Goal: Information Seeking & Learning: Learn about a topic

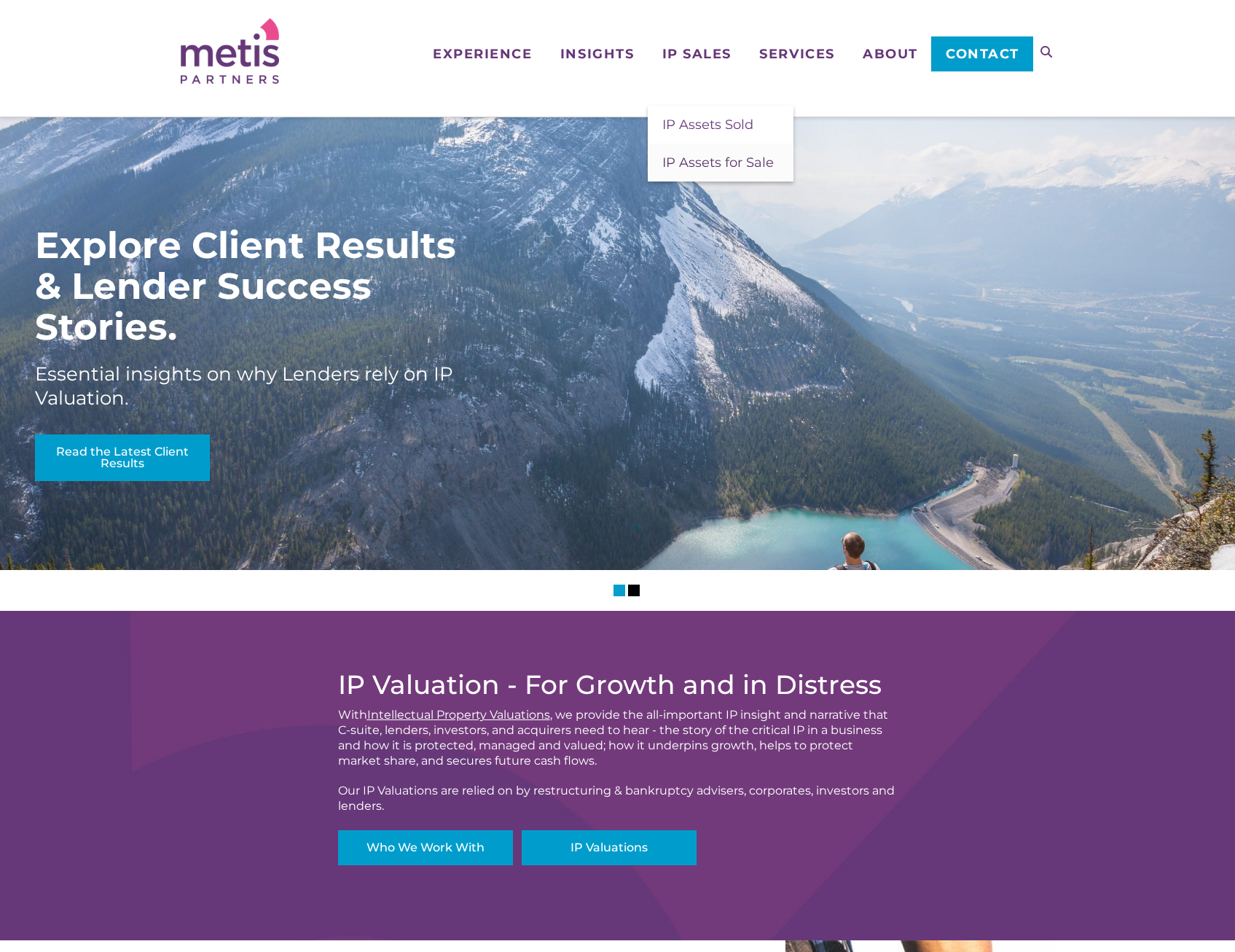
click at [693, 169] on span "IP Assets for Sale" at bounding box center [718, 163] width 112 height 16
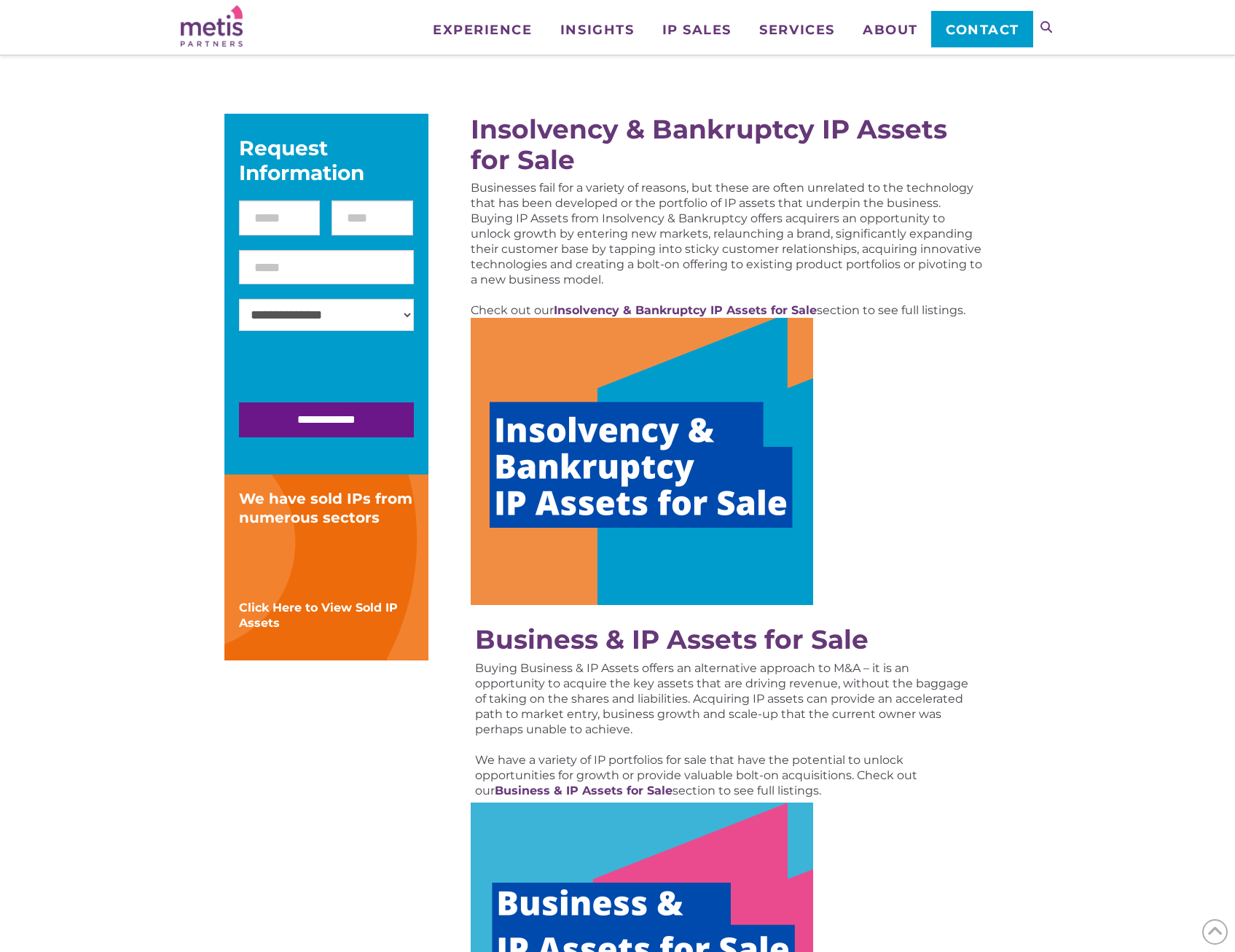
scroll to position [146, 0]
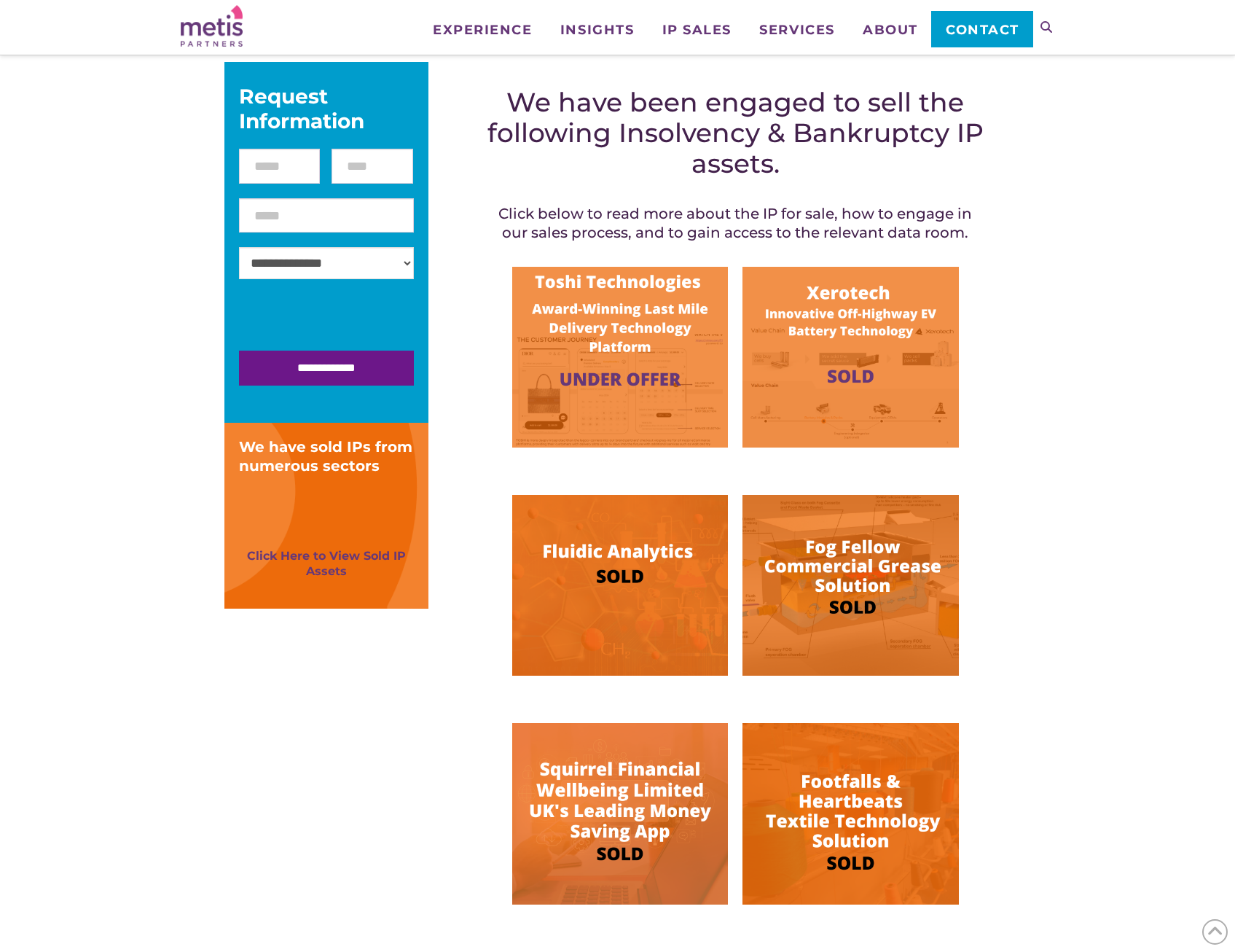
scroll to position [218, 0]
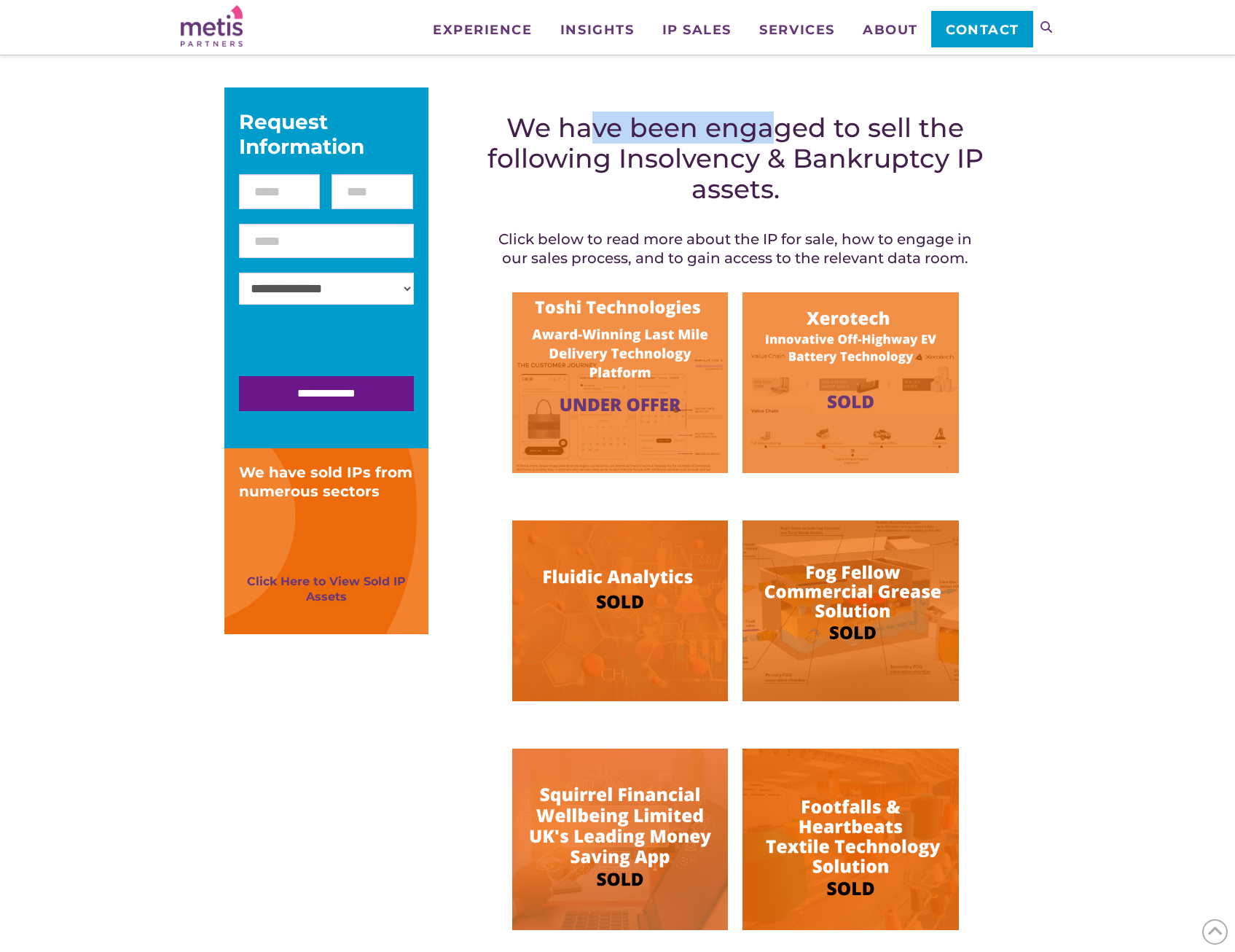
drag, startPoint x: 599, startPoint y: 132, endPoint x: 782, endPoint y: 140, distance: 183.2
click at [782, 140] on h2 "We have been engaged to sell the following Insolvency & Bankruptcy IP assets." at bounding box center [735, 157] width 502 height 91
drag, startPoint x: 782, startPoint y: 140, endPoint x: 753, endPoint y: 141, distance: 29.0
click at [753, 141] on h2 "We have been engaged to sell the following Insolvency & Bankruptcy IP assets." at bounding box center [735, 157] width 502 height 91
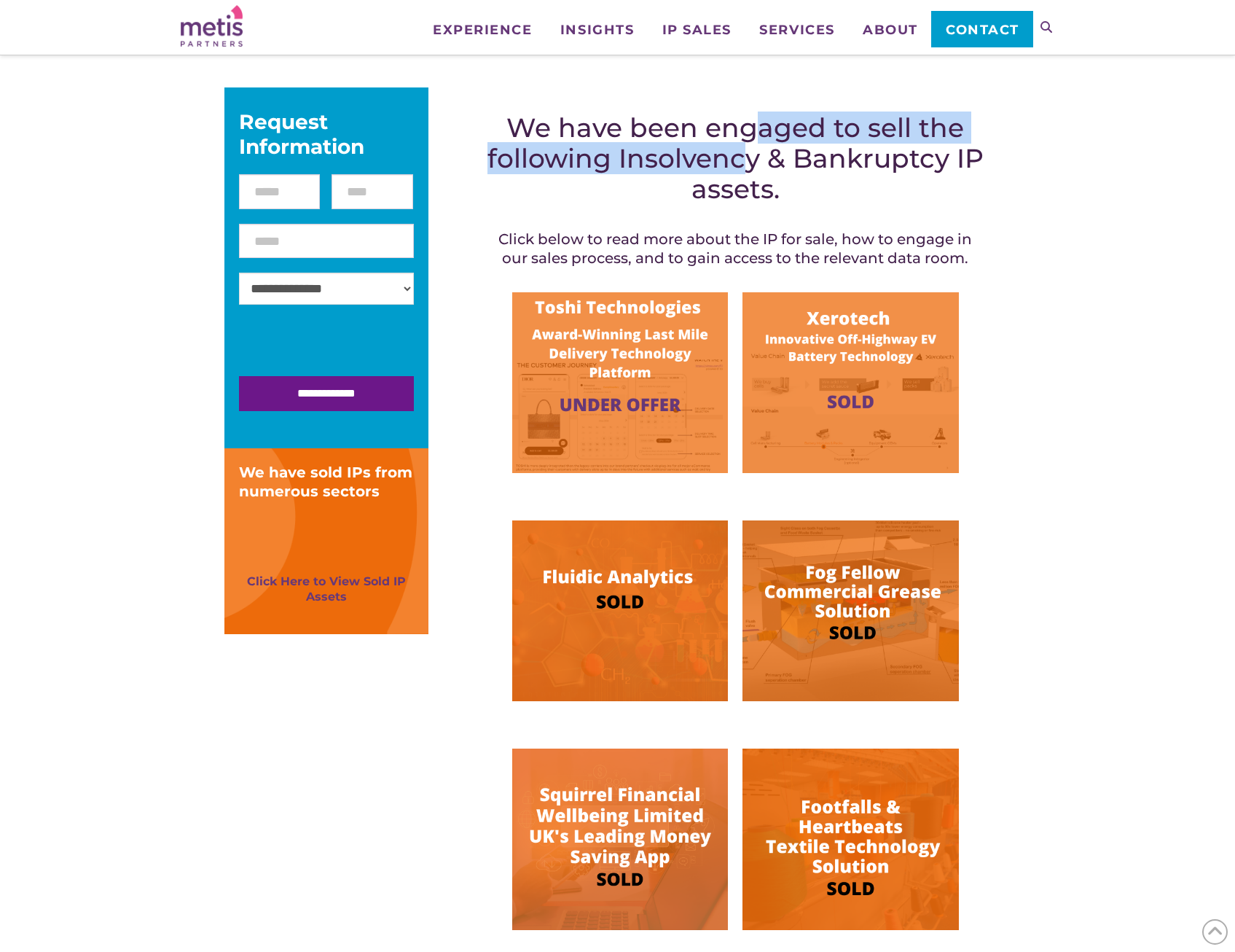
drag, startPoint x: 749, startPoint y: 128, endPoint x: 740, endPoint y: 170, distance: 43.0
click at [740, 170] on h2 "We have been engaged to sell the following Insolvency & Bankruptcy IP assets." at bounding box center [735, 157] width 502 height 91
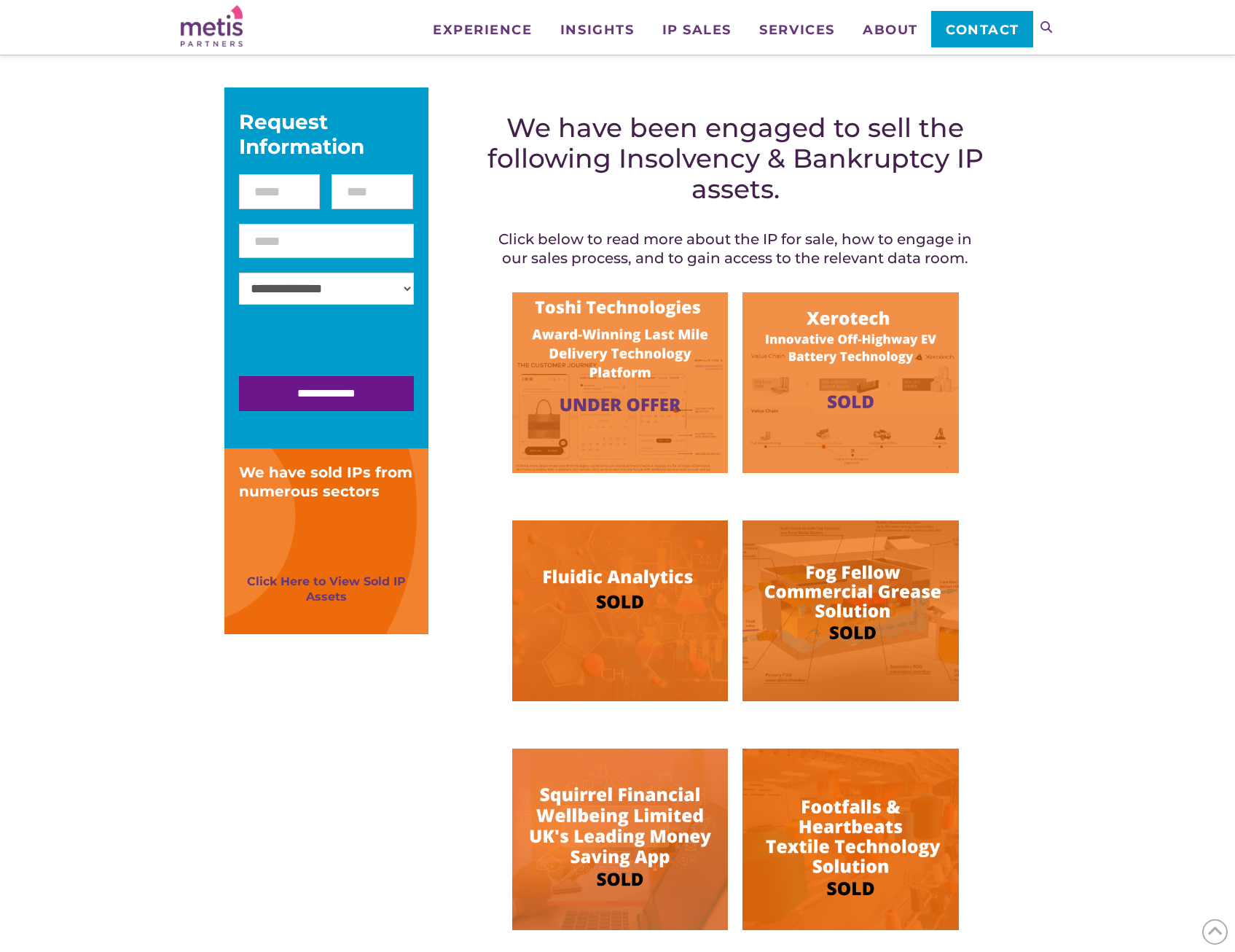
drag, startPoint x: 740, startPoint y: 170, endPoint x: 749, endPoint y: 199, distance: 30.4
click at [749, 199] on h2 "We have been engaged to sell the following Insolvency & Bankruptcy IP assets." at bounding box center [735, 157] width 502 height 91
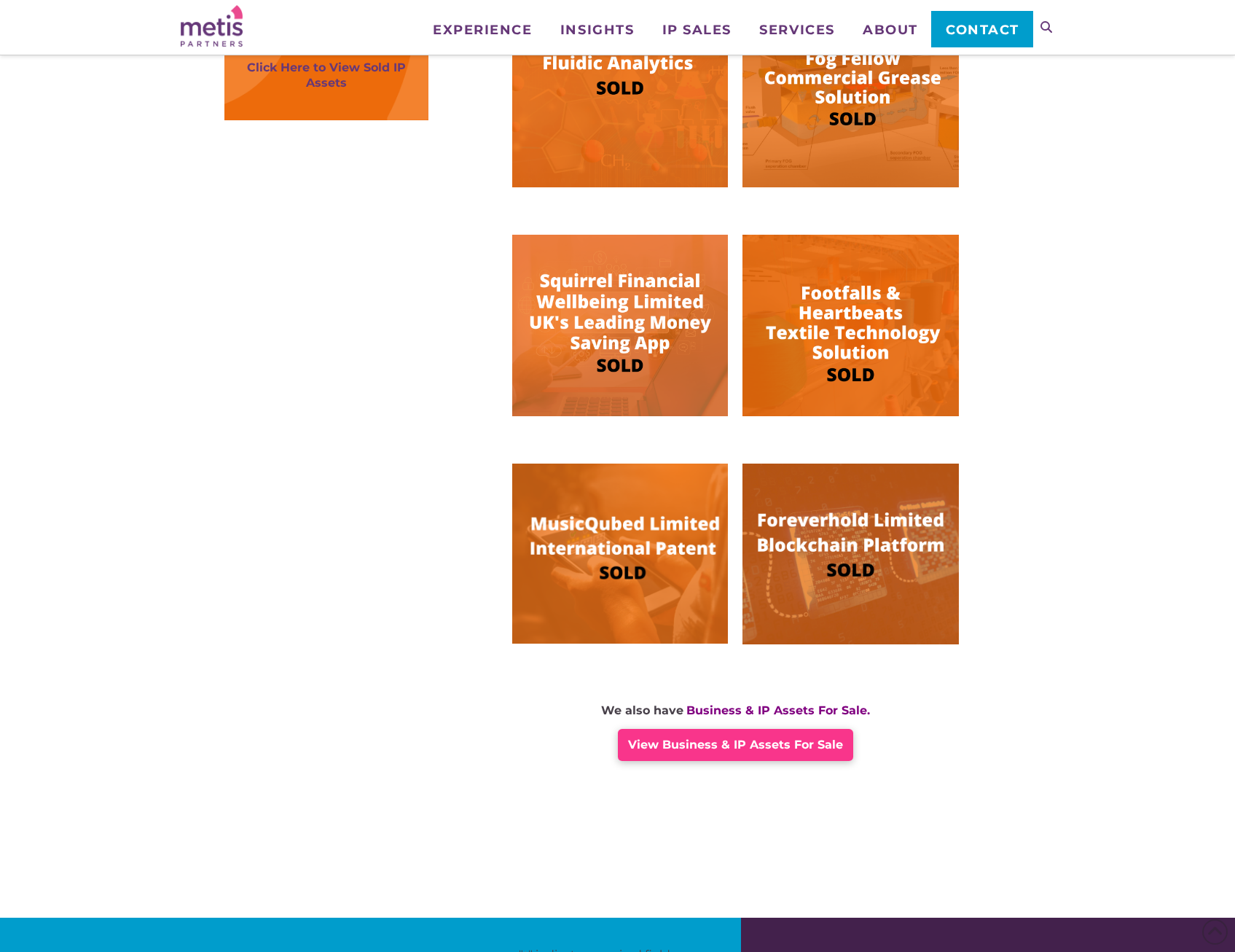
scroll to position [875, 0]
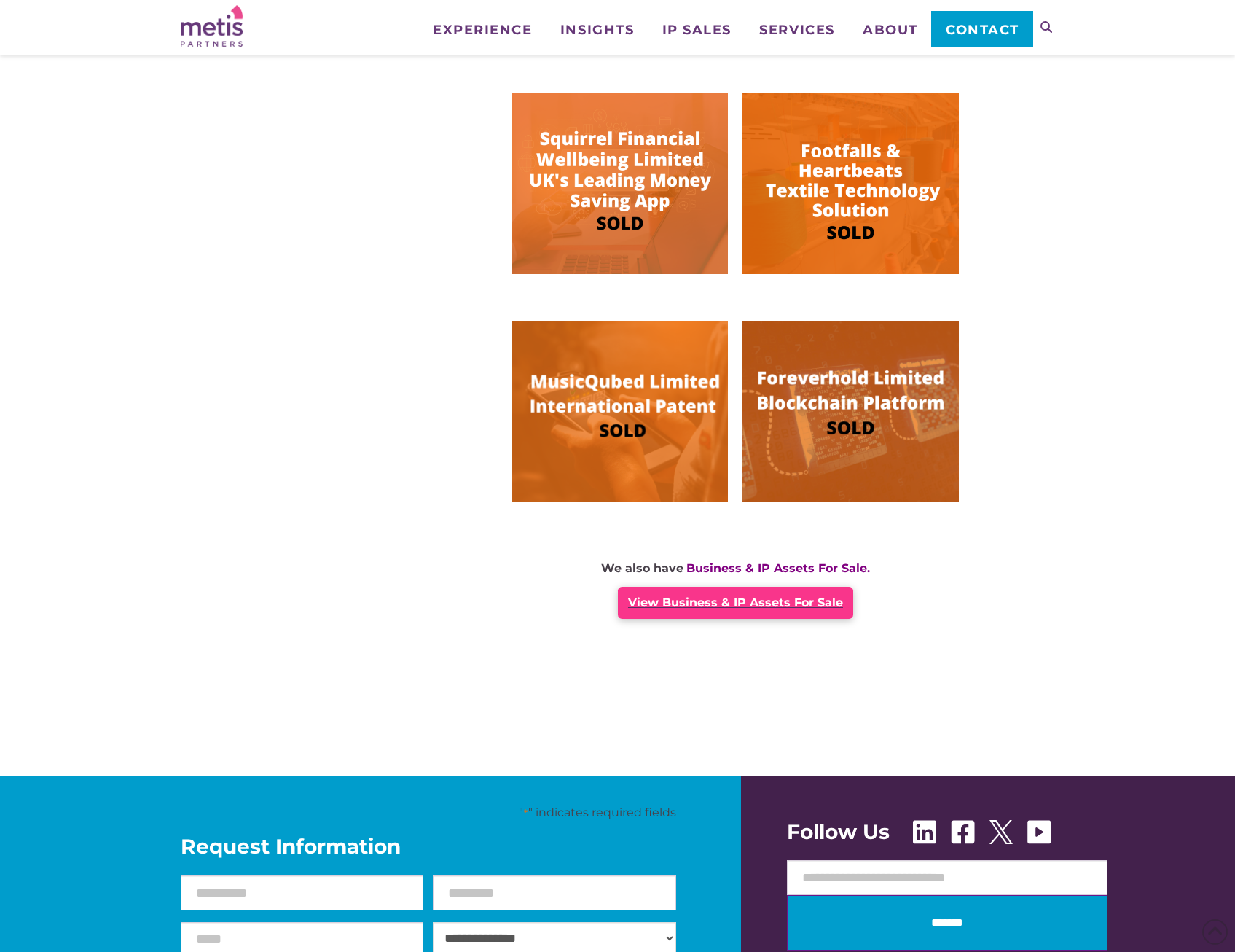
click at [701, 605] on span "View Business & IP Assets For Sale" at bounding box center [735, 603] width 215 height 14
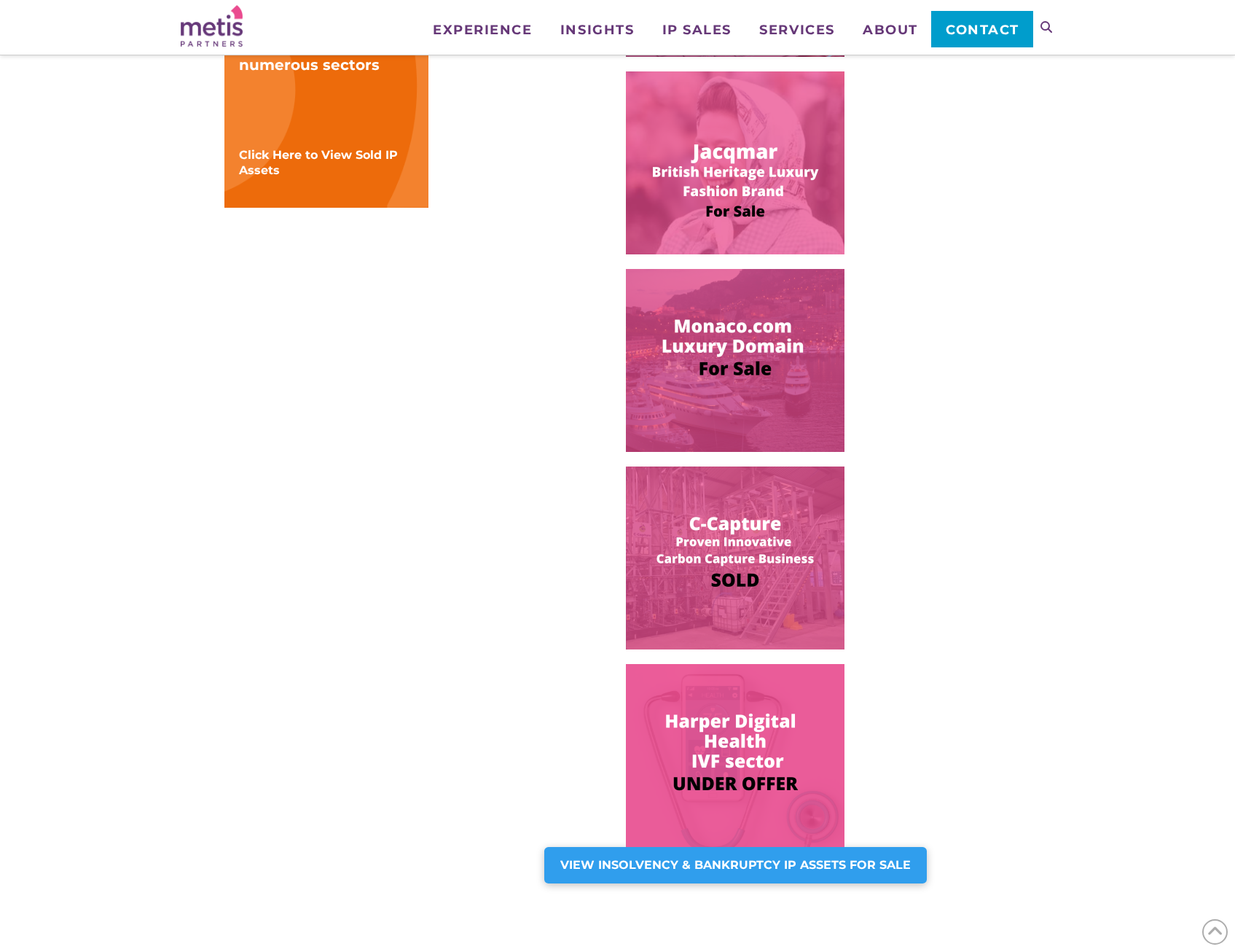
scroll to position [802, 0]
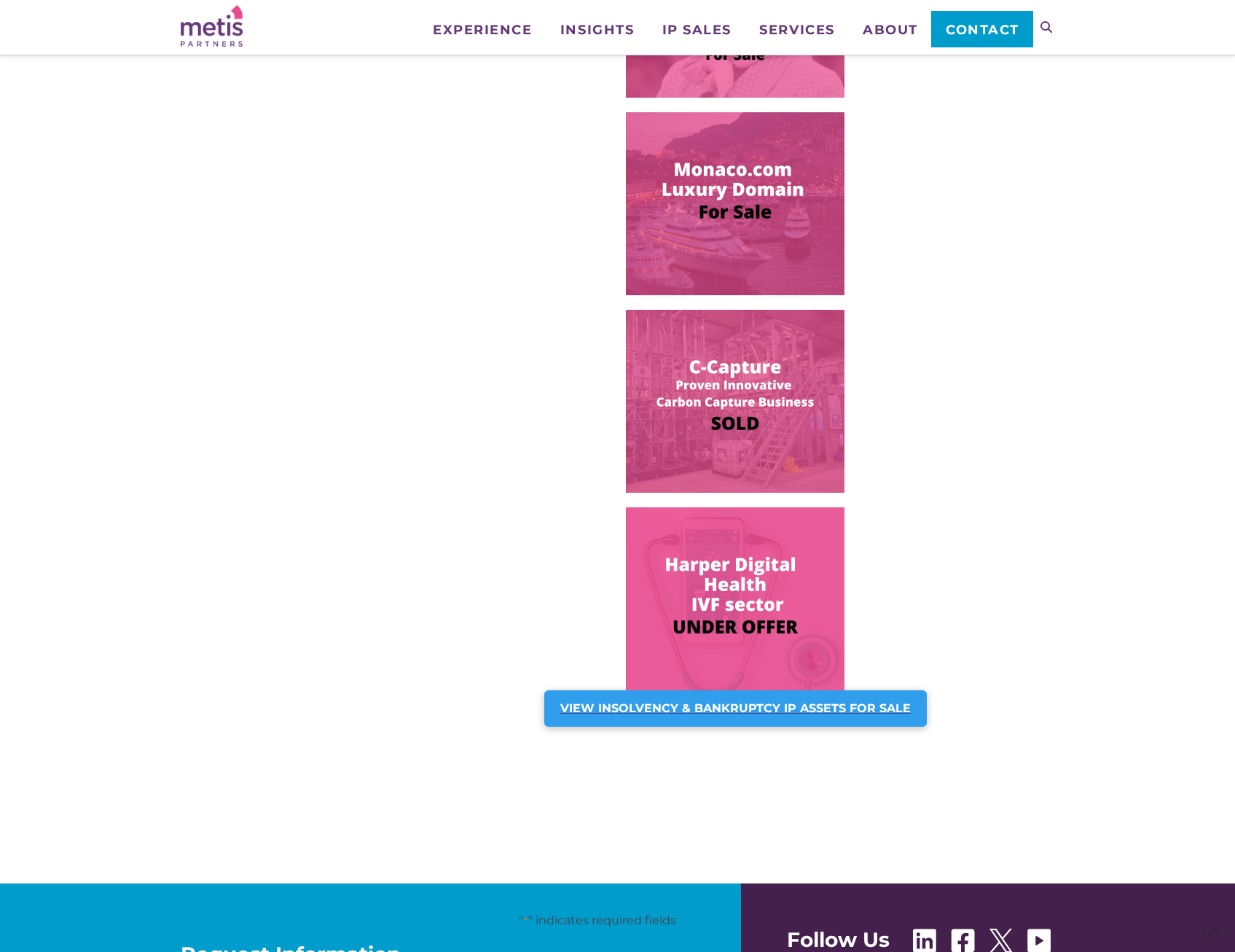
click at [712, 705] on strong "VIEW INSOLVENCY & BANKRUPTCY IP ASSETS FOR SALE" at bounding box center [735, 709] width 351 height 14
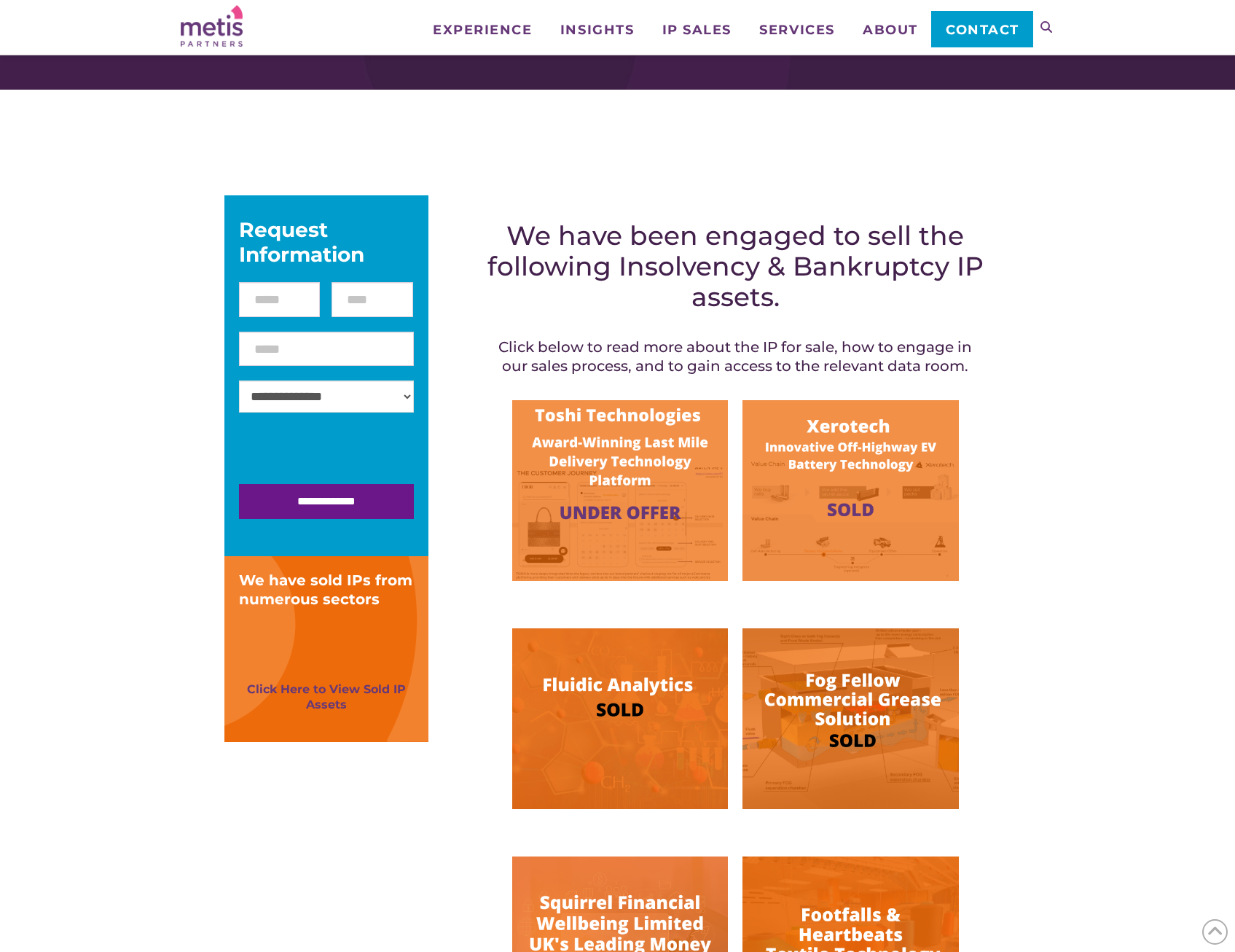
scroll to position [364, 0]
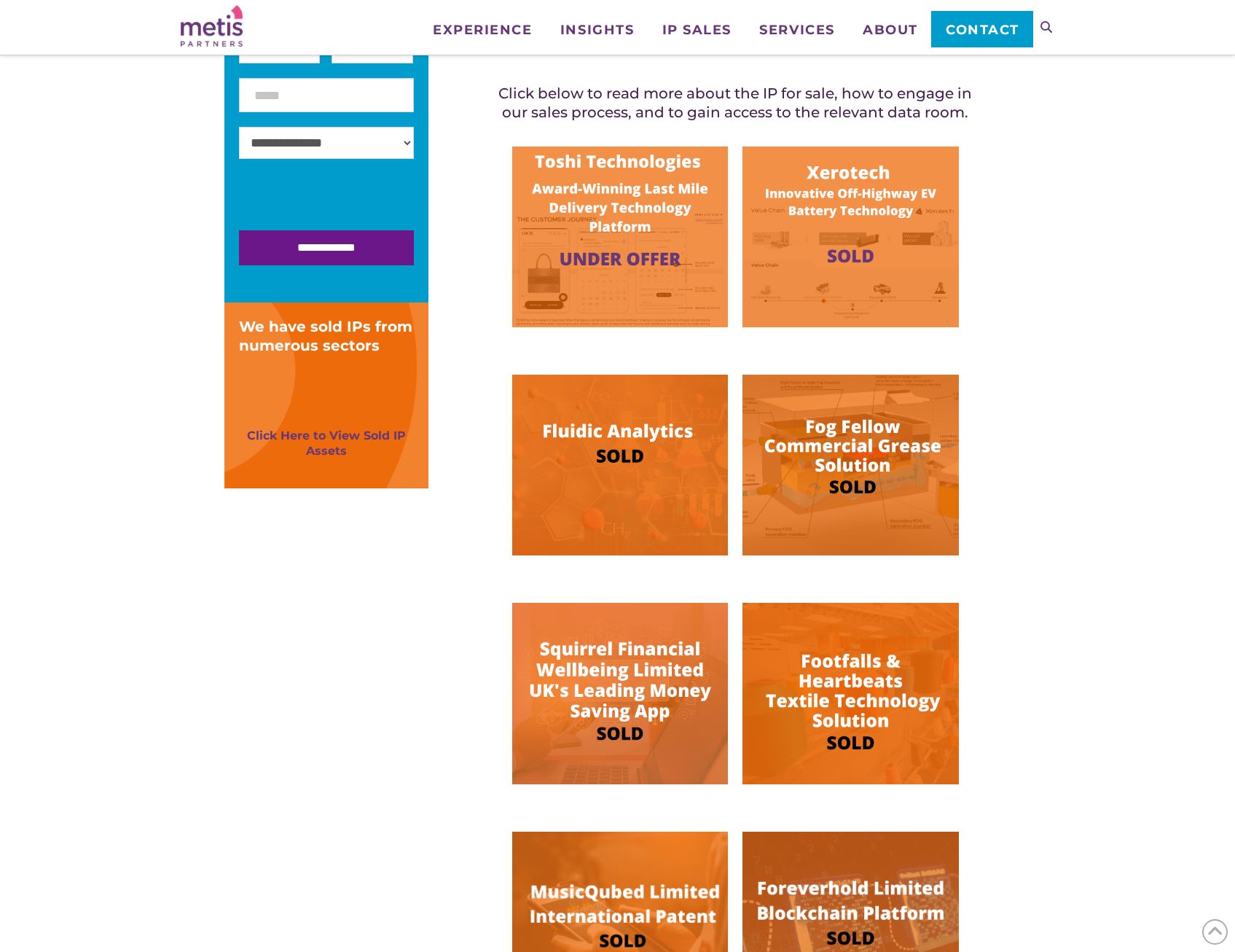
click at [610, 193] on img at bounding box center [620, 237] width 216 height 181
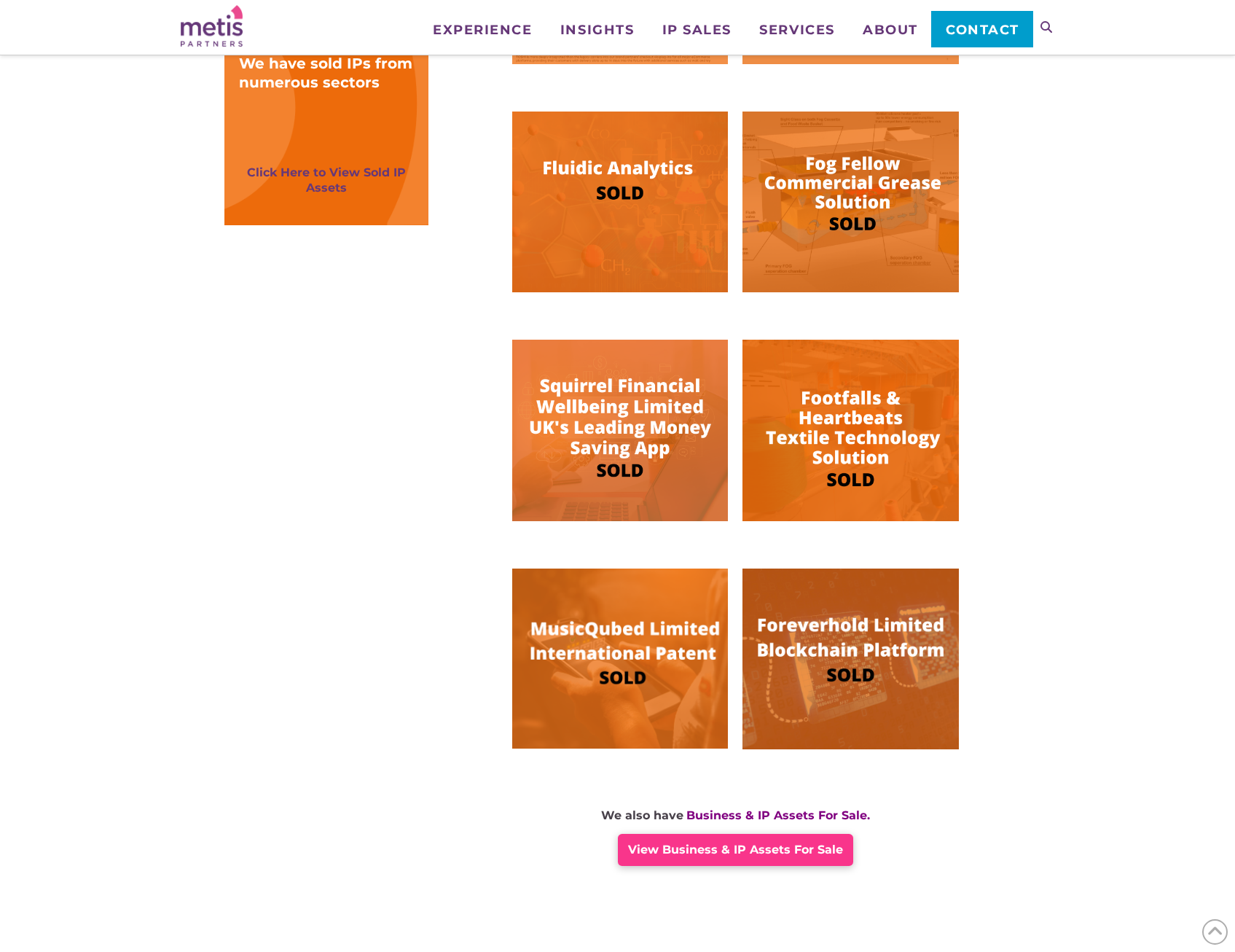
scroll to position [437, 0]
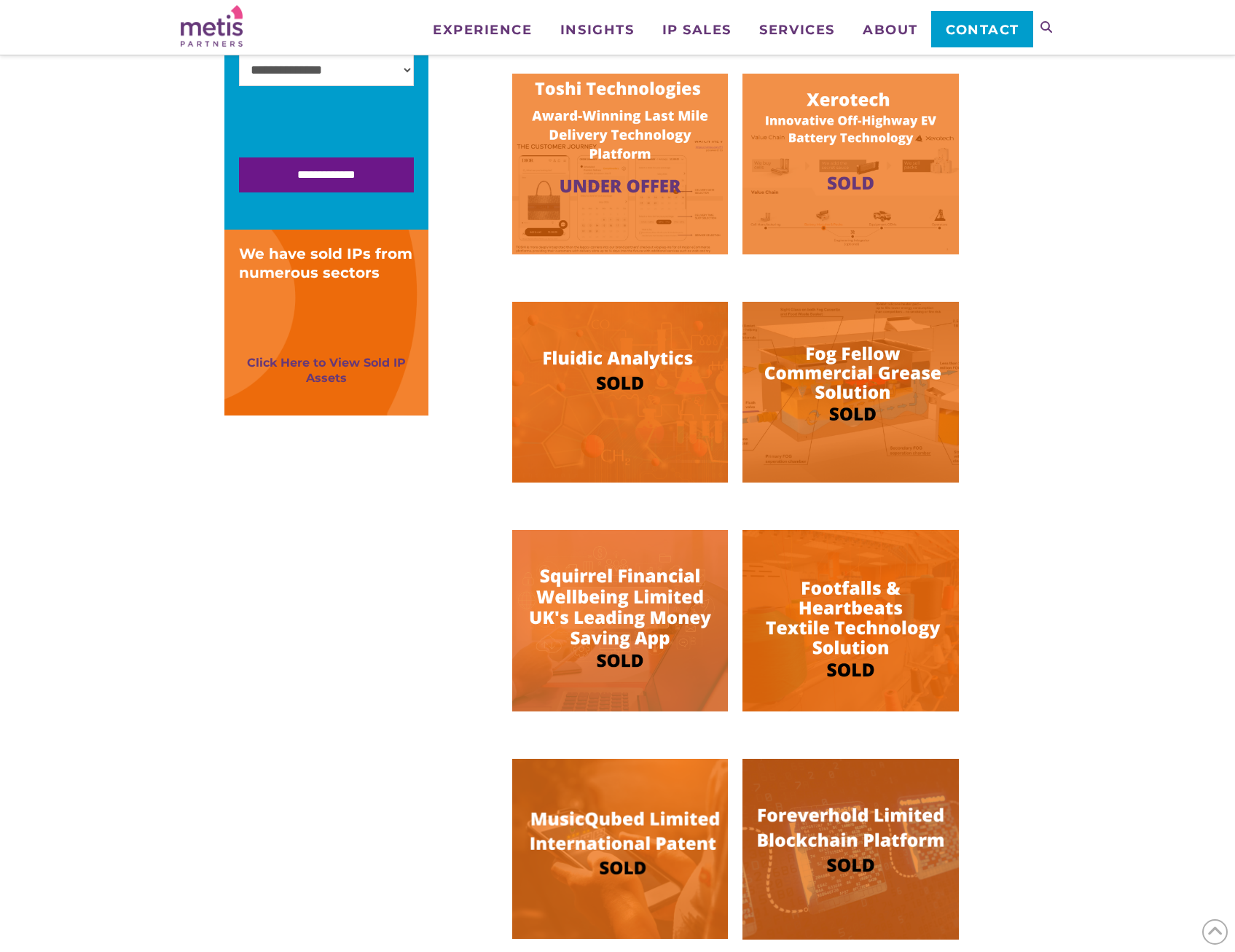
click at [868, 368] on img at bounding box center [850, 393] width 216 height 181
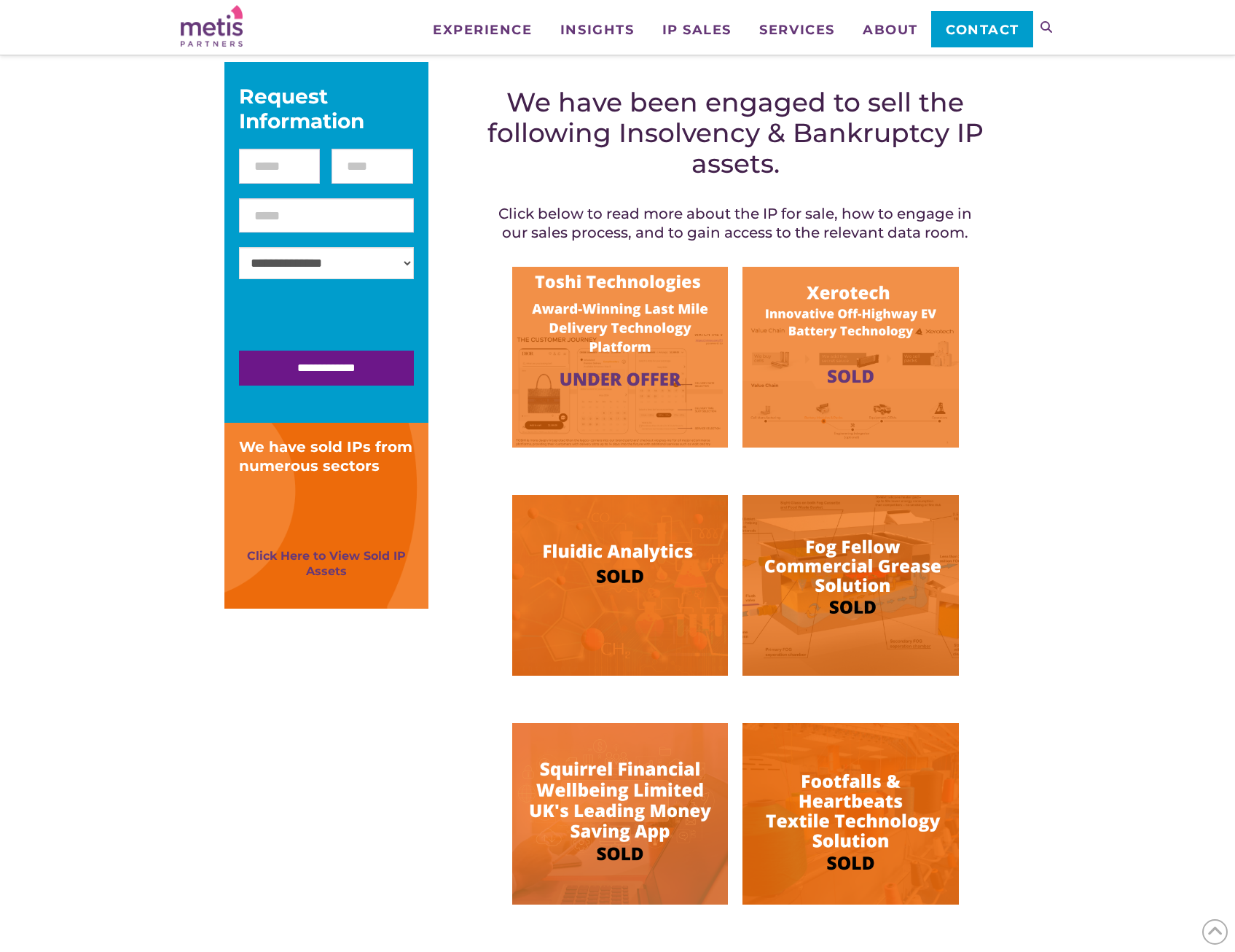
scroll to position [0, 0]
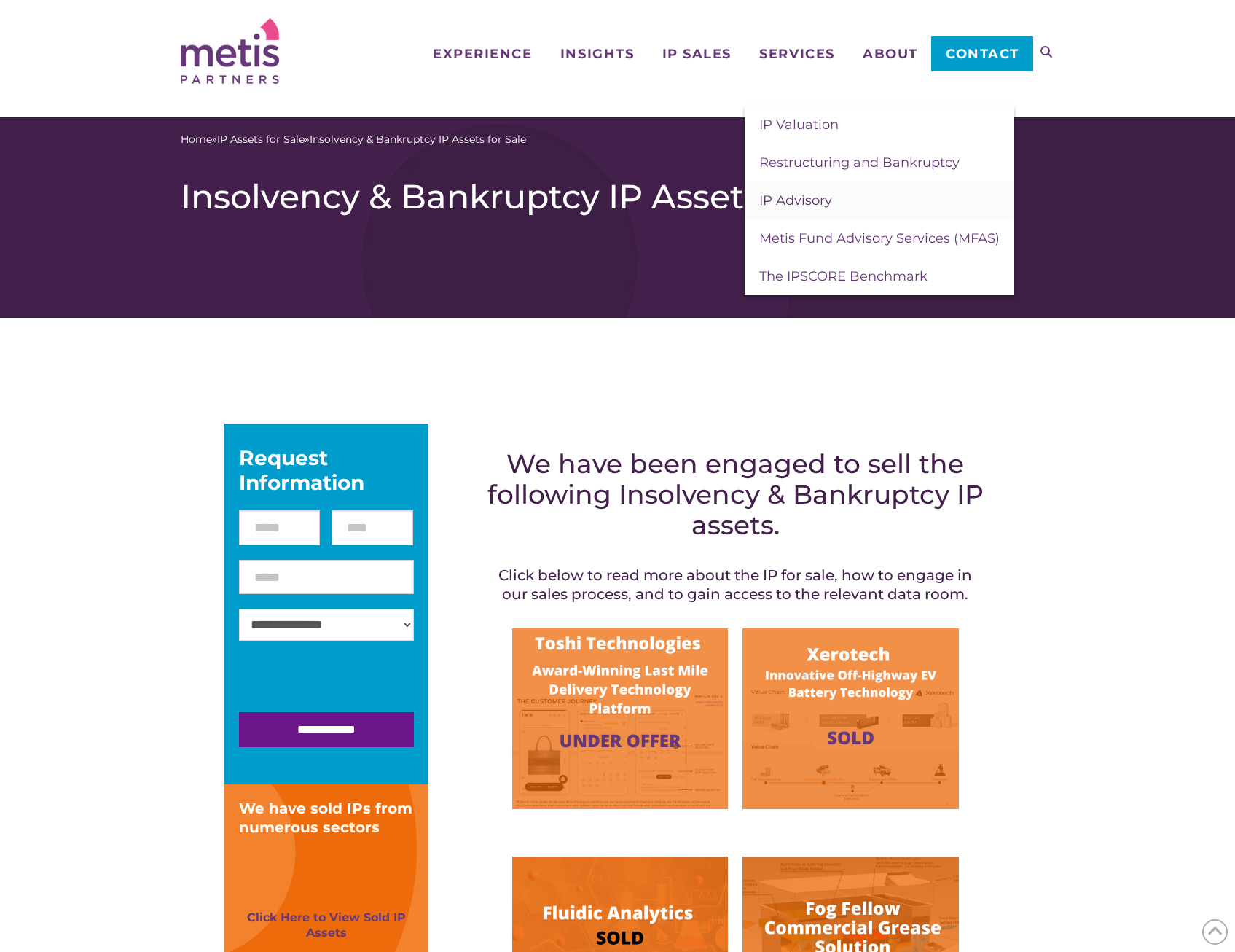
click at [806, 194] on span "IP Advisory" at bounding box center [796, 201] width 73 height 16
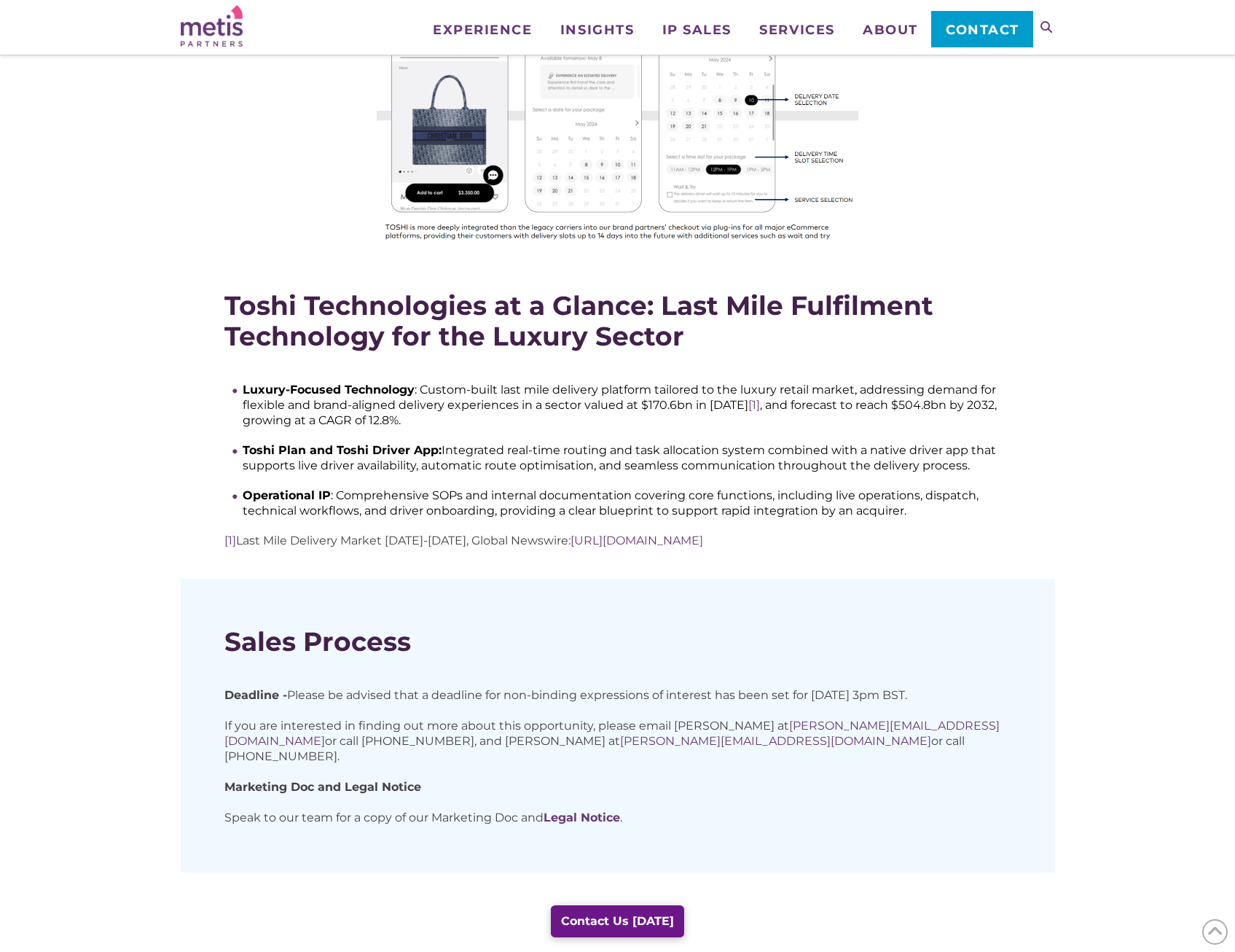
scroll to position [656, 0]
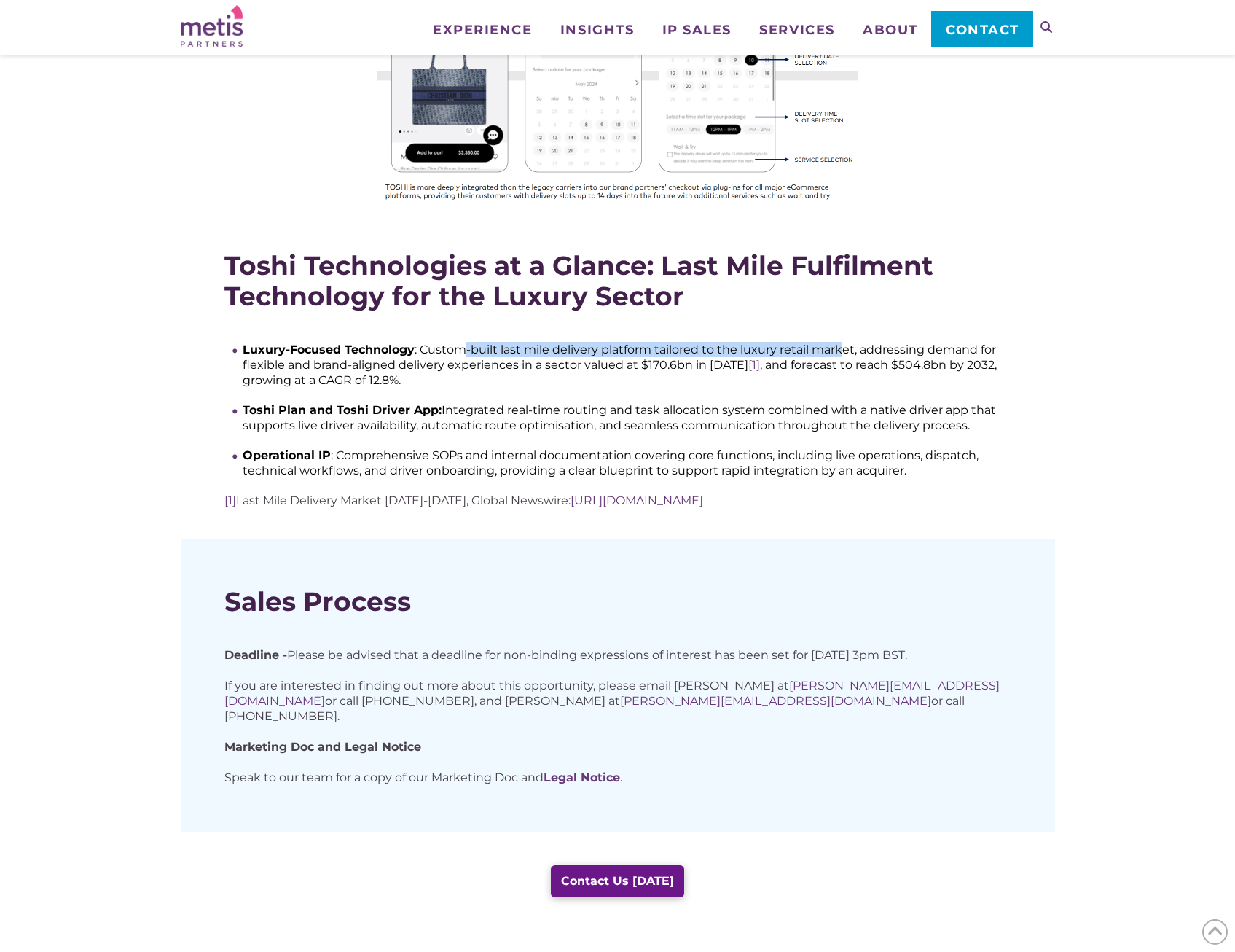
drag, startPoint x: 465, startPoint y: 339, endPoint x: 839, endPoint y: 336, distance: 374.0
click at [839, 342] on li "Luxury-Focused Technology : Custom-built last mile delivery platform tailored t…" at bounding box center [627, 365] width 769 height 46
drag, startPoint x: 336, startPoint y: 353, endPoint x: 650, endPoint y: 353, distance: 314.0
click at [650, 353] on li "Luxury-Focused Technology : Custom-built last mile delivery platform tailored t…" at bounding box center [627, 365] width 769 height 46
drag, startPoint x: 650, startPoint y: 353, endPoint x: 878, endPoint y: 349, distance: 228.0
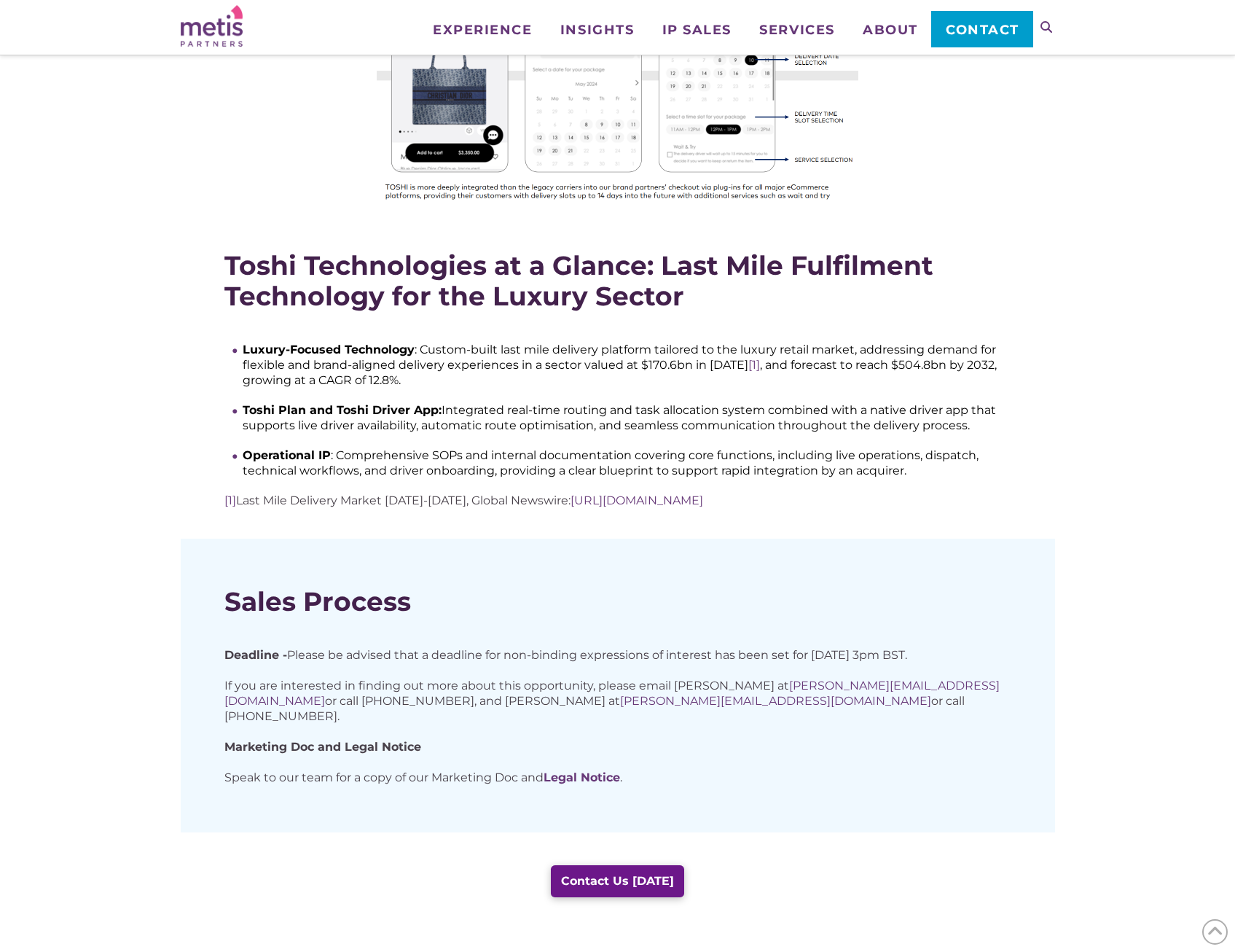
click at [878, 349] on li "Luxury-Focused Technology : Custom-built last mile delivery platform tailored t…" at bounding box center [627, 365] width 769 height 46
